Goal: Transaction & Acquisition: Book appointment/travel/reservation

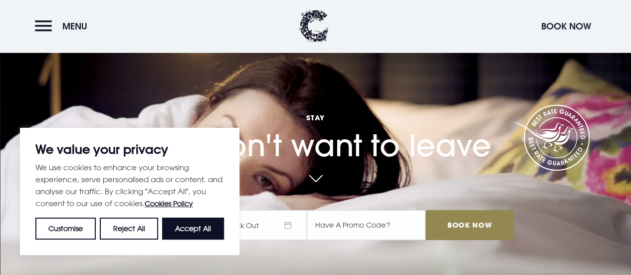
scroll to position [39, 0]
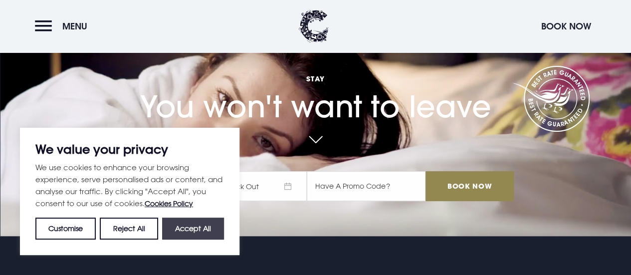
click at [172, 230] on button "Accept All" at bounding box center [193, 229] width 62 height 22
checkbox input "true"
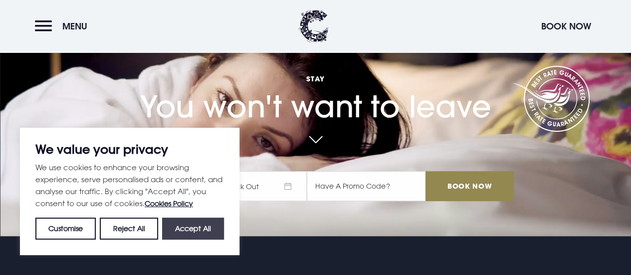
checkbox input "true"
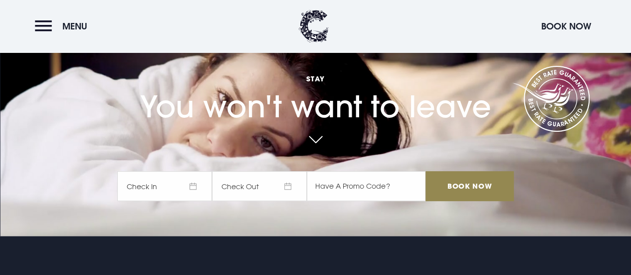
click at [177, 192] on span "Check In" at bounding box center [164, 186] width 95 height 30
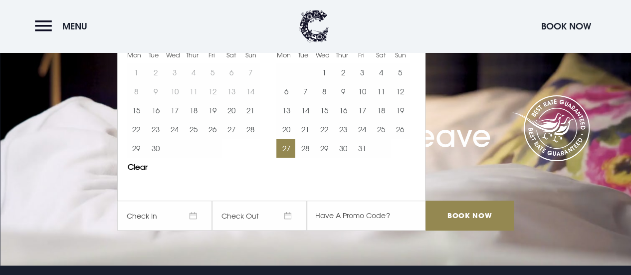
scroll to position [0, 0]
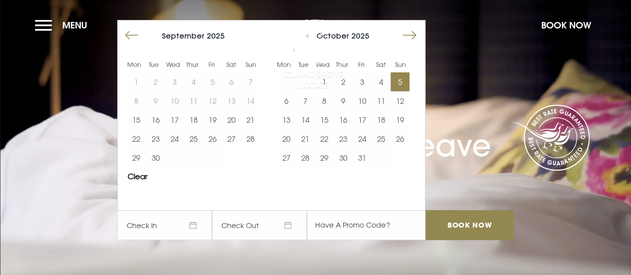
click at [410, 79] on button "5" at bounding box center [400, 81] width 19 height 19
click at [294, 102] on button "6" at bounding box center [285, 100] width 19 height 19
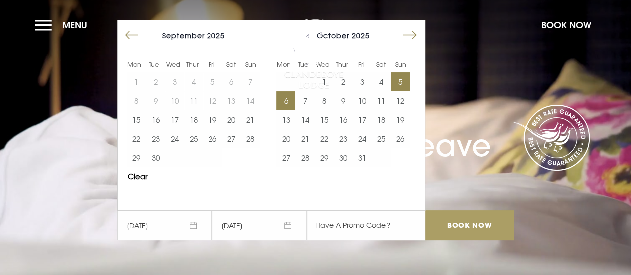
click at [468, 218] on input "Book Now" at bounding box center [470, 225] width 88 height 30
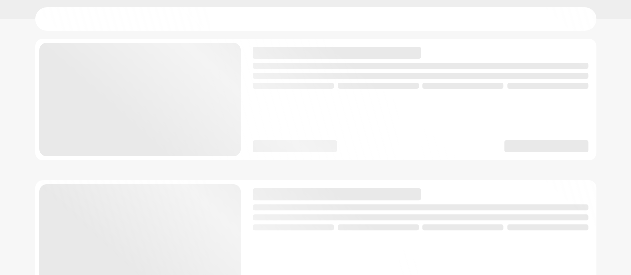
scroll to position [39, 0]
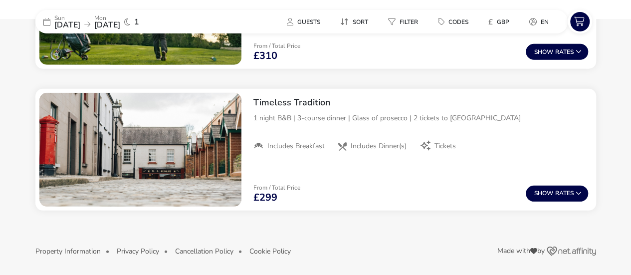
scroll to position [1360, 0]
